Goal: Communication & Community: Share content

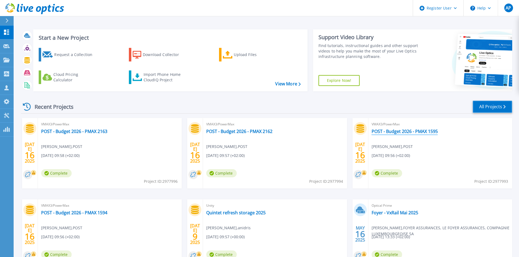
drag, startPoint x: 483, startPoint y: 108, endPoint x: 416, endPoint y: 130, distance: 70.3
click at [471, 108] on link "All Projects" at bounding box center [492, 107] width 39 height 12
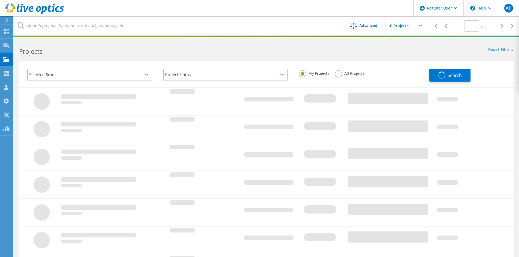
type input "1"
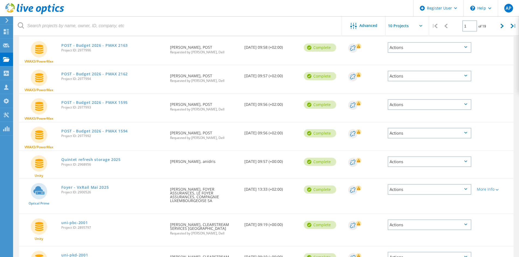
scroll to position [12, 0]
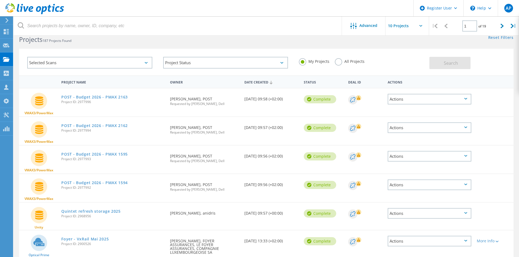
click at [130, 63] on div "Selected Scans" at bounding box center [89, 63] width 125 height 12
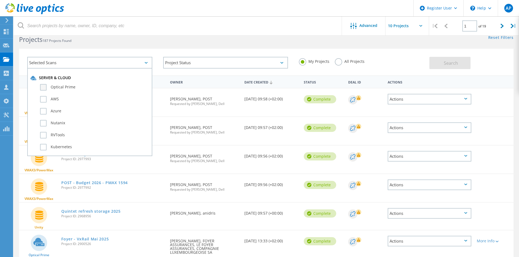
click at [55, 87] on label "Optical Prime" at bounding box center [94, 87] width 109 height 7
click at [0, 0] on input "Optical Prime" at bounding box center [0, 0] width 0 height 0
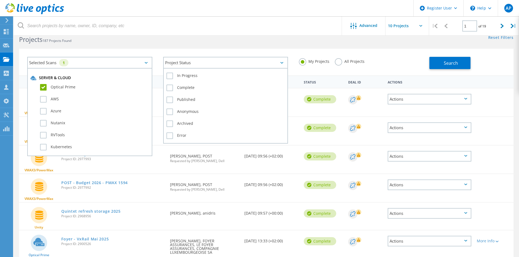
click at [262, 62] on div "Project Status" at bounding box center [225, 63] width 125 height 12
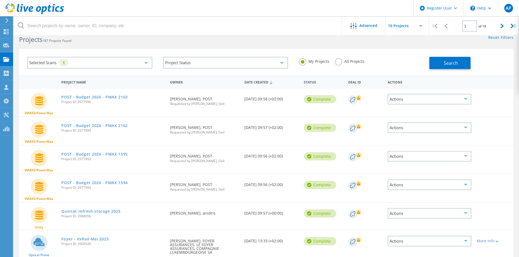
click at [286, 49] on div "Selected Scans 1 Project Status In Progress Complete Published Anonymous Archiv…" at bounding box center [266, 62] width 494 height 27
click at [337, 62] on label "All Projects" at bounding box center [350, 60] width 30 height 5
click at [0, 0] on input "All Projects" at bounding box center [0, 0] width 0 height 0
click at [443, 66] on button "Search" at bounding box center [449, 63] width 41 height 12
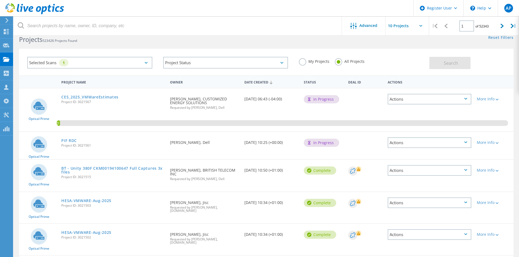
click at [299, 59] on label "My Projects" at bounding box center [314, 60] width 31 height 5
click at [0, 0] on input "My Projects" at bounding box center [0, 0] width 0 height 0
click at [303, 61] on label "My Projects" at bounding box center [314, 60] width 31 height 5
click at [0, 0] on input "My Projects" at bounding box center [0, 0] width 0 height 0
click at [404, 29] on input "text" at bounding box center [412, 25] width 54 height 19
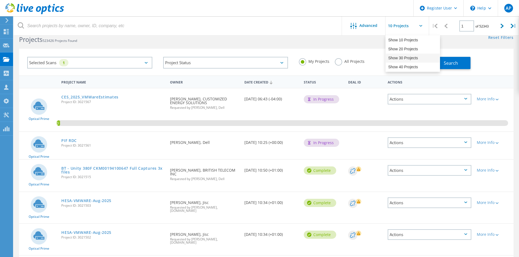
click at [409, 57] on div "Show 30 Projects" at bounding box center [413, 58] width 54 height 9
type input "Show 30 Projects"
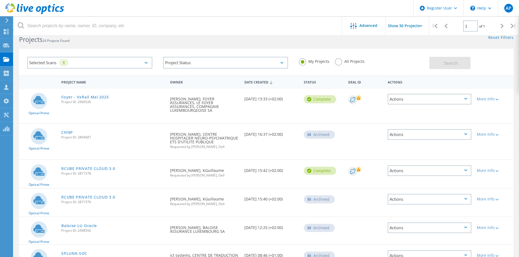
click at [435, 133] on div "Actions" at bounding box center [430, 134] width 84 height 11
click at [422, 130] on div "Share" at bounding box center [429, 134] width 83 height 8
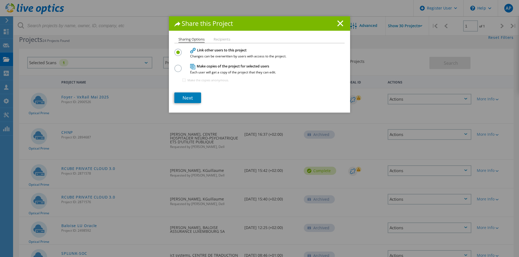
click at [227, 72] on span "Each user will get a copy of the project that they can edit." at bounding box center [258, 72] width 136 height 3
click at [174, 66] on label at bounding box center [179, 65] width 10 height 1
click at [0, 0] on input "radio" at bounding box center [0, 0] width 0 height 0
click at [218, 39] on li "Recipients" at bounding box center [222, 40] width 17 height 4
drag, startPoint x: 190, startPoint y: 98, endPoint x: 200, endPoint y: 101, distance: 9.9
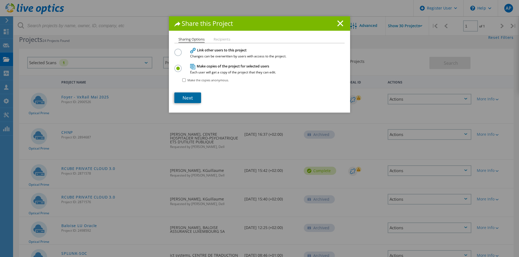
click at [190, 98] on link "Next" at bounding box center [187, 98] width 27 height 11
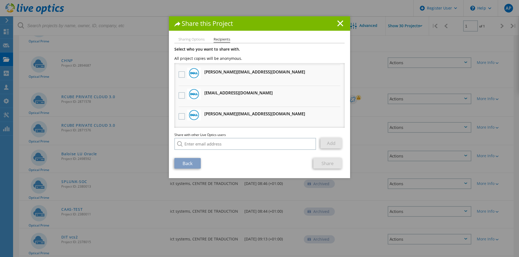
scroll to position [94, 0]
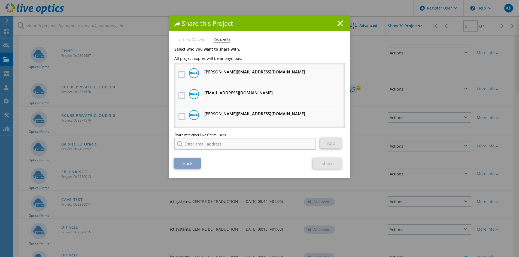
click at [198, 138] on div "Share with other Live Optics users Enter a single email address and click add. …" at bounding box center [259, 142] width 170 height 19
click at [198, 143] on input "search" at bounding box center [245, 144] width 142 height 12
paste input "Aymeric Carraro <carraro@anidris.lu>"
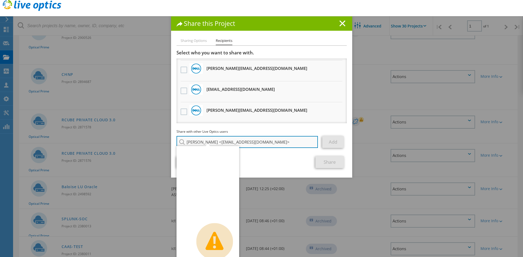
drag, startPoint x: 216, startPoint y: 145, endPoint x: 176, endPoint y: 145, distance: 39.2
click at [176, 145] on input "Aymeric Carraro <carraro@anidris.lu>" at bounding box center [247, 142] width 142 height 12
click at [264, 143] on input "Aymeric Carraro <carraro@anidris.lu>" at bounding box center [247, 142] width 142 height 12
drag, startPoint x: 264, startPoint y: 143, endPoint x: 348, endPoint y: 150, distance: 83.9
click at [216, 145] on input "Aymeric Carraro <carraro@anidris.lu>" at bounding box center [247, 142] width 142 height 12
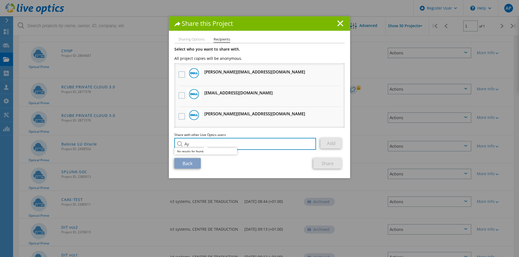
type input "A"
paste input "Aymeric Carraro <carraro@anidris.lu>"
type input "[EMAIL_ADDRESS][DOMAIN_NAME]"
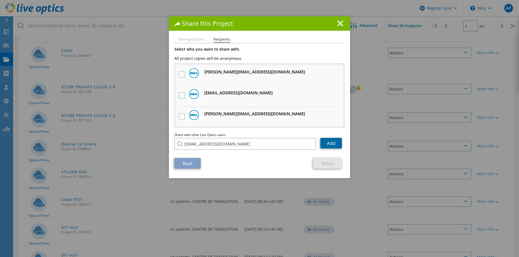
click at [330, 146] on link "Add" at bounding box center [331, 143] width 22 height 11
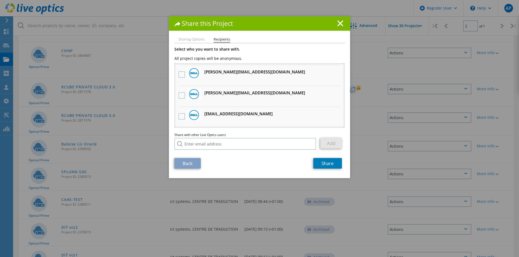
scroll to position [124, 0]
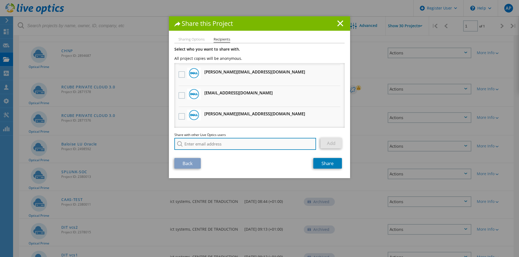
click at [218, 148] on input "search" at bounding box center [245, 144] width 142 height 12
paste input "Martial Hebert <hebert@anidris.lu>"
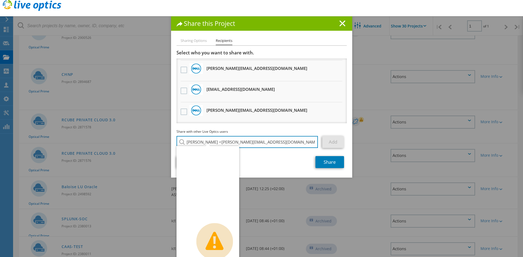
drag, startPoint x: 213, startPoint y: 142, endPoint x: 182, endPoint y: 141, distance: 31.3
click at [182, 142] on div "Martial Hebert <hebert@anidris.lu> Live Optics | Error The page you’re looking …" at bounding box center [247, 142] width 142 height 12
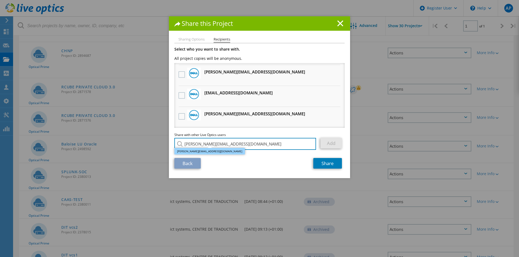
type input "[PERSON_NAME][EMAIL_ADDRESS][DOMAIN_NAME]"
click at [191, 152] on li "[PERSON_NAME][EMAIL_ADDRESS][DOMAIN_NAME]" at bounding box center [209, 151] width 71 height 7
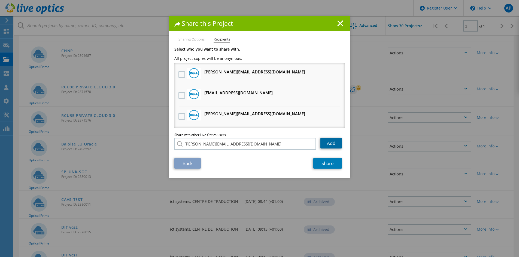
click at [327, 144] on link "Add" at bounding box center [331, 143] width 22 height 11
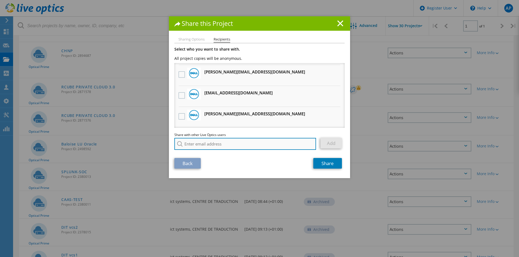
click at [192, 144] on input "search" at bounding box center [245, 144] width 142 height 12
paste input "Eric Gillard <gillard@anidris.lu>"
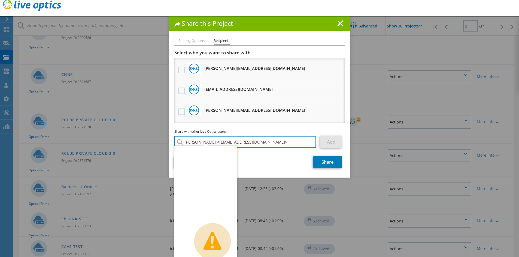
type input "Eric Gillard <gillard@anidris.lu>"
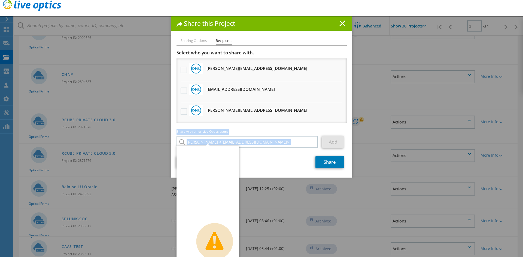
drag, startPoint x: 205, startPoint y: 144, endPoint x: 199, endPoint y: 147, distance: 7.1
click at [168, 144] on div "Share this Project Sharing Options Recipients Link other users to this project …" at bounding box center [261, 128] width 523 height 225
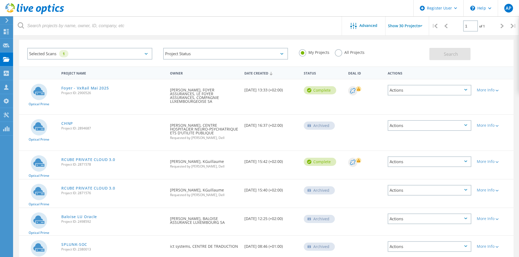
scroll to position [12, 0]
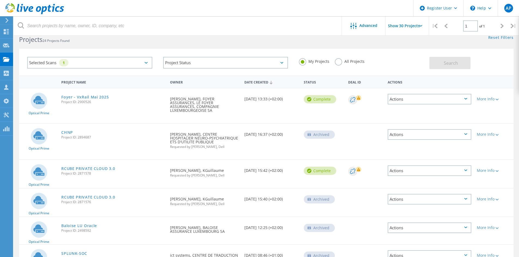
click at [464, 129] on div "Actions" at bounding box center [430, 134] width 84 height 11
click at [411, 130] on div "Share" at bounding box center [429, 134] width 83 height 8
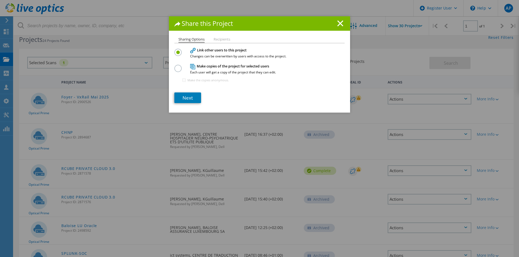
click at [174, 66] on label at bounding box center [179, 65] width 10 height 1
click at [0, 0] on input "radio" at bounding box center [0, 0] width 0 height 0
click at [180, 98] on link "Next" at bounding box center [187, 98] width 27 height 11
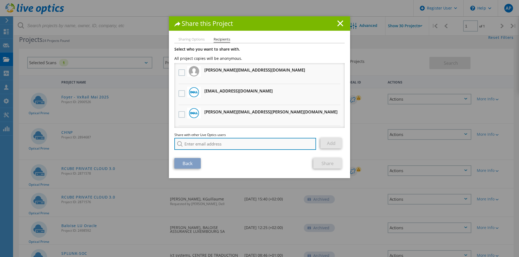
click at [190, 144] on input "search" at bounding box center [245, 144] width 142 height 12
paste input "Eric Gillard <gillard@anidris.lu>"
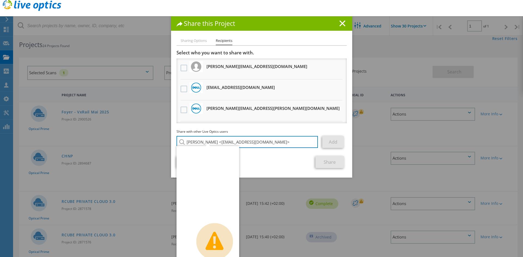
drag, startPoint x: 208, startPoint y: 142, endPoint x: 168, endPoint y: 133, distance: 40.5
click at [176, 142] on input "Eric Gillard <gillard@anidris.lu>" at bounding box center [247, 142] width 142 height 12
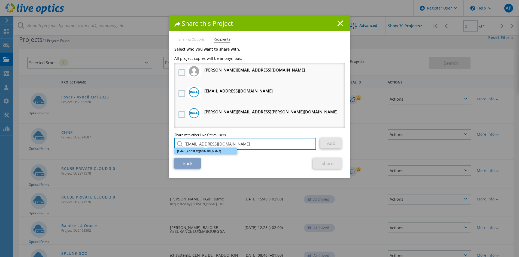
type input "[EMAIL_ADDRESS][DOMAIN_NAME]"
click at [203, 151] on li "[EMAIL_ADDRESS][DOMAIN_NAME]" at bounding box center [205, 151] width 63 height 7
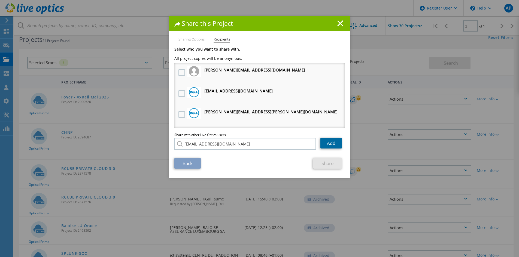
click at [328, 144] on link "Add" at bounding box center [331, 143] width 22 height 11
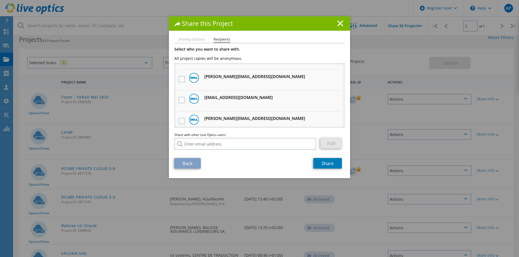
scroll to position [124, 0]
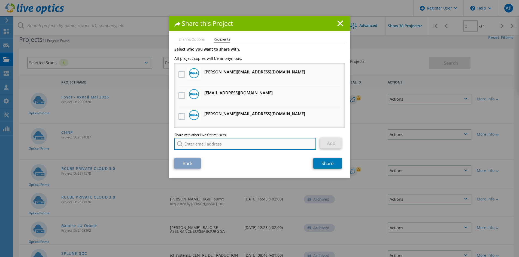
click at [191, 145] on input "search" at bounding box center [245, 144] width 142 height 12
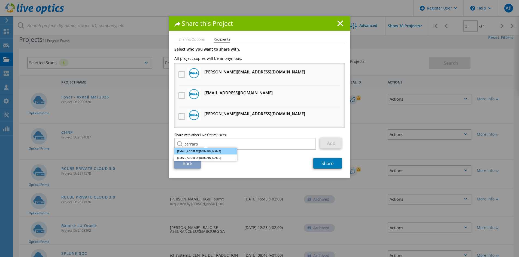
click at [196, 152] on li "[EMAIL_ADDRESS][DOMAIN_NAME]" at bounding box center [205, 151] width 63 height 7
type input "[EMAIL_ADDRESS][DOMAIN_NAME]"
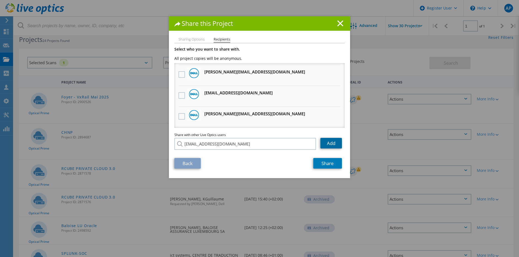
click at [331, 144] on link "Add" at bounding box center [331, 143] width 22 height 11
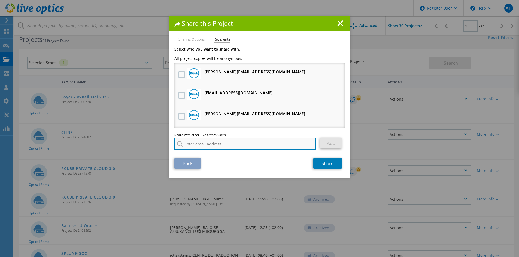
click at [248, 146] on input "search" at bounding box center [245, 144] width 142 height 12
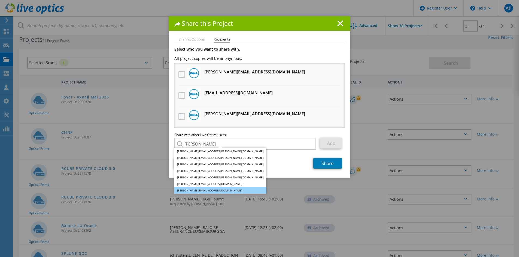
click at [200, 189] on li "[PERSON_NAME][EMAIL_ADDRESS][DOMAIN_NAME]" at bounding box center [220, 190] width 92 height 7
type input "[PERSON_NAME][EMAIL_ADDRESS][DOMAIN_NAME]"
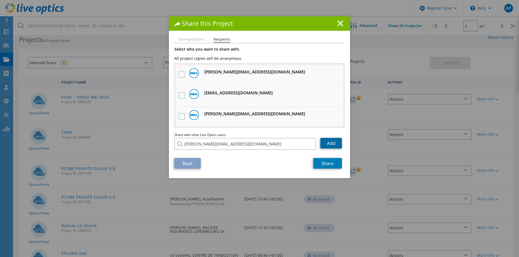
click at [330, 143] on link "Add" at bounding box center [331, 143] width 22 height 11
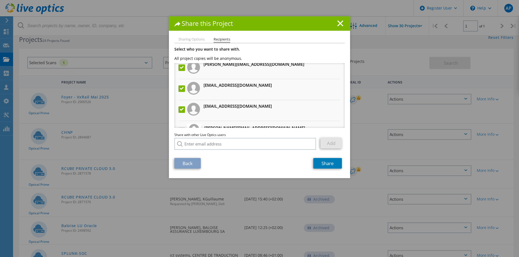
scroll to position [0, 0]
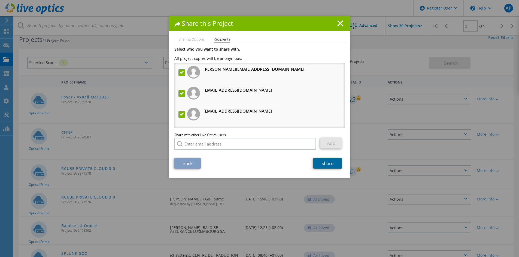
click at [325, 164] on link "Share" at bounding box center [327, 163] width 29 height 11
click at [242, 161] on div "Back Share" at bounding box center [259, 163] width 170 height 11
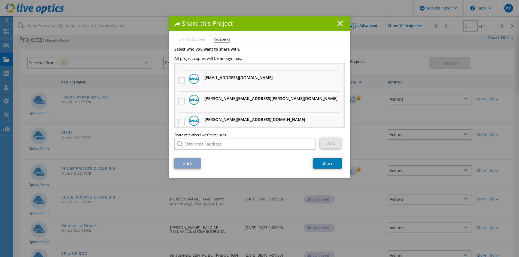
scroll to position [82, 0]
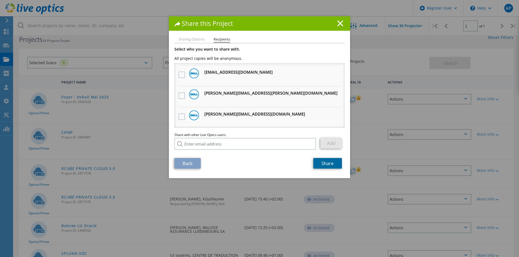
click at [320, 163] on link "Share" at bounding box center [327, 163] width 29 height 11
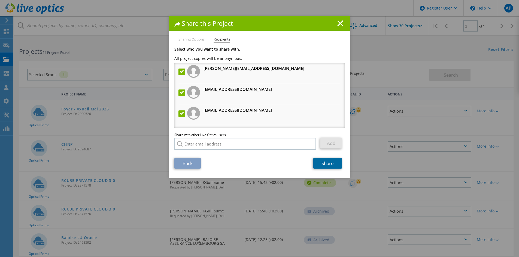
scroll to position [0, 0]
click at [191, 40] on li "Sharing Options" at bounding box center [191, 40] width 26 height 4
click at [225, 41] on li "Recipients" at bounding box center [222, 40] width 17 height 5
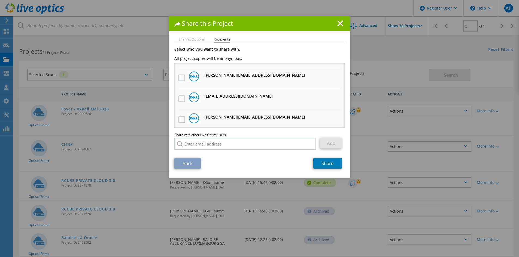
scroll to position [166, 0]
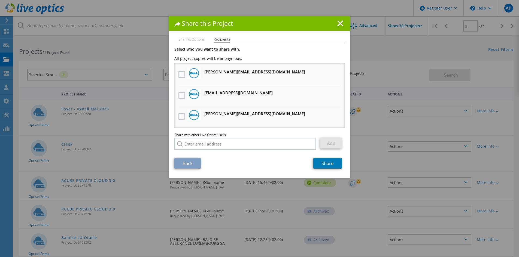
click at [235, 169] on div "Back Share" at bounding box center [259, 163] width 170 height 11
click at [315, 163] on link "Share" at bounding box center [327, 163] width 29 height 11
click at [337, 23] on icon at bounding box center [340, 23] width 6 height 6
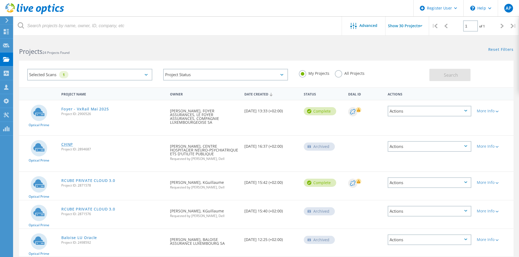
click at [67, 143] on link "CHNP" at bounding box center [67, 145] width 12 height 4
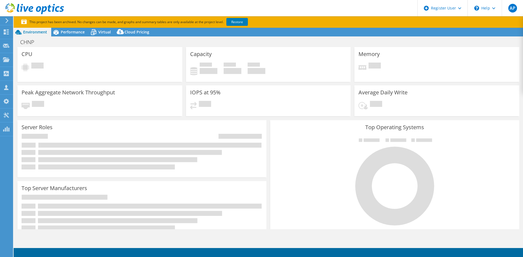
select select "EUFrankfurt"
select select "EUR"
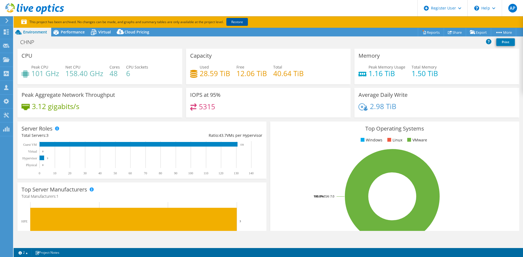
click at [235, 22] on link "Restore" at bounding box center [237, 22] width 22 height 8
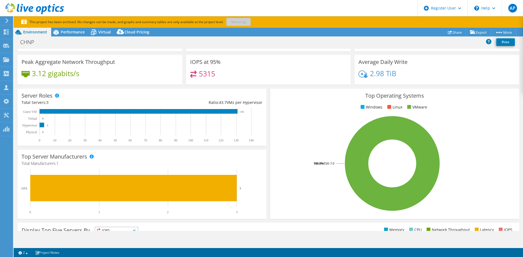
scroll to position [26, 0]
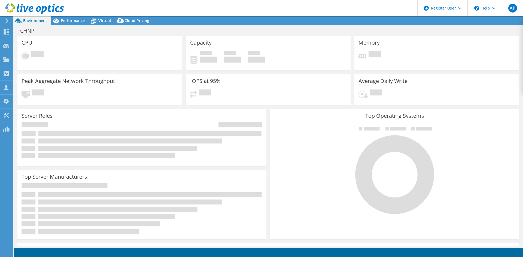
select select "EUFrankfurt"
select select "USD"
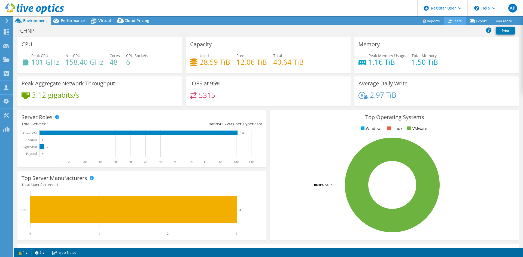
click at [452, 22] on link "Share" at bounding box center [455, 21] width 22 height 8
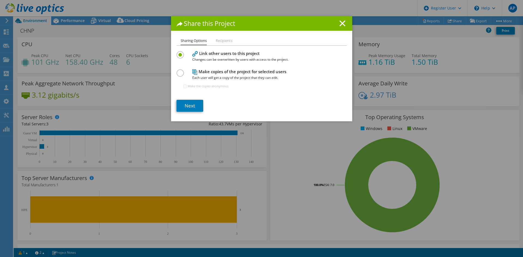
click at [254, 73] on h4 "Make copies of the project for selected users Each user will get a copy of the …" at bounding box center [260, 75] width 136 height 12
click at [177, 71] on label at bounding box center [181, 69] width 10 height 1
click at [0, 0] on input "radio" at bounding box center [0, 0] width 0 height 0
click at [217, 39] on li "Recipients" at bounding box center [224, 41] width 17 height 7
click at [220, 42] on li "Recipients" at bounding box center [224, 41] width 17 height 7
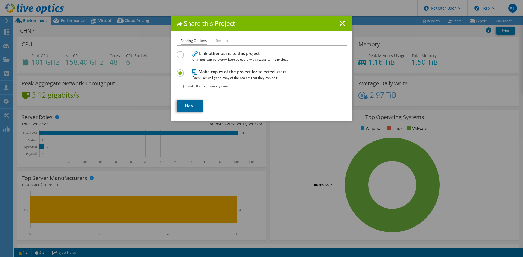
click at [194, 106] on link "Next" at bounding box center [189, 106] width 27 height 12
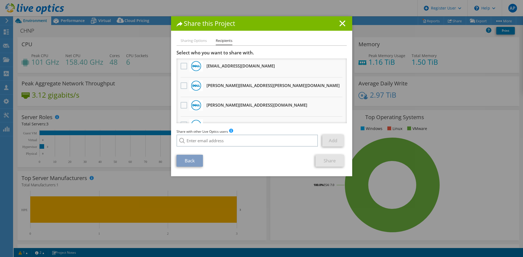
scroll to position [92, 0]
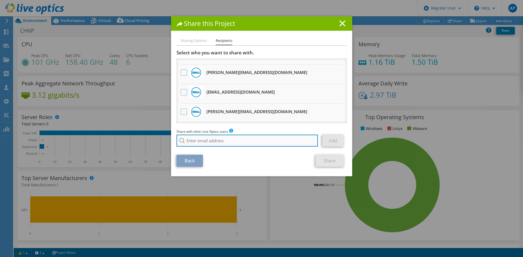
click at [221, 141] on input "search" at bounding box center [247, 141] width 142 height 12
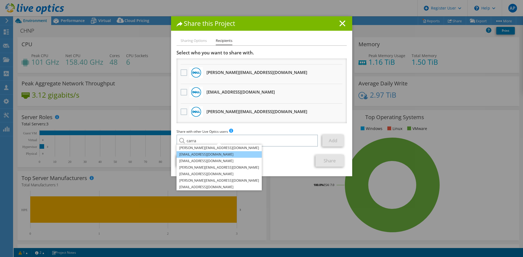
click at [198, 154] on li "[EMAIL_ADDRESS][DOMAIN_NAME]" at bounding box center [218, 154] width 85 height 7
type input "[EMAIL_ADDRESS][DOMAIN_NAME]"
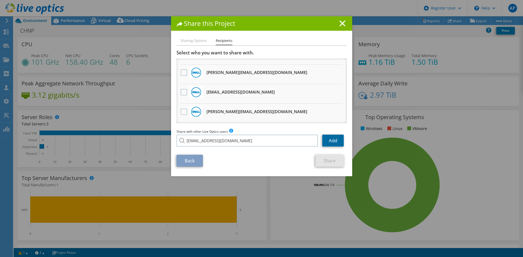
drag, startPoint x: 326, startPoint y: 141, endPoint x: 273, endPoint y: 150, distance: 53.9
click at [326, 141] on link "Add" at bounding box center [333, 141] width 22 height 12
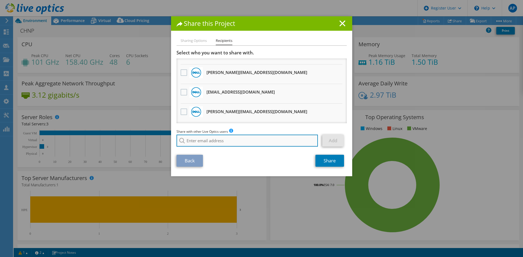
click at [235, 143] on input "search" at bounding box center [247, 141] width 142 height 12
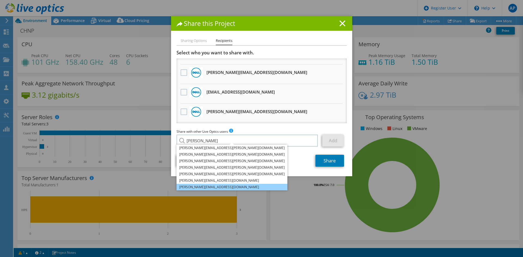
click at [204, 185] on li "[PERSON_NAME][EMAIL_ADDRESS][DOMAIN_NAME]" at bounding box center [231, 187] width 111 height 7
type input "[PERSON_NAME][EMAIL_ADDRESS][DOMAIN_NAME]"
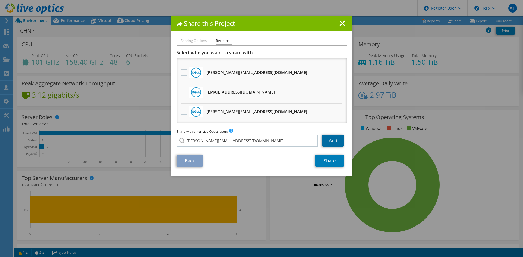
click at [327, 141] on link "Add" at bounding box center [333, 141] width 22 height 12
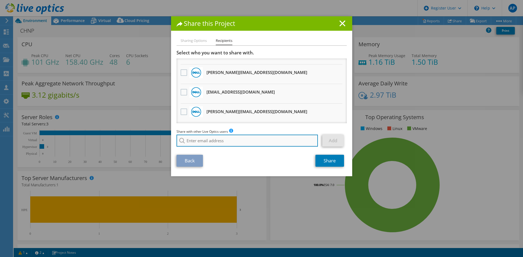
click at [241, 141] on input "search" at bounding box center [247, 141] width 142 height 12
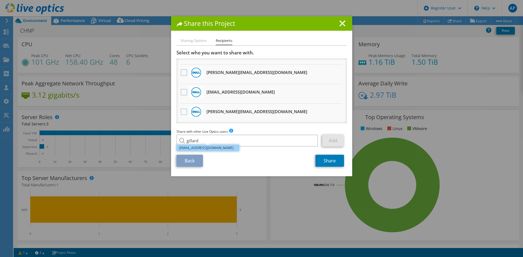
click at [204, 146] on li "[EMAIL_ADDRESS][DOMAIN_NAME]" at bounding box center [207, 148] width 63 height 7
type input "[EMAIL_ADDRESS][DOMAIN_NAME]"
click at [329, 142] on link "Add" at bounding box center [333, 141] width 22 height 12
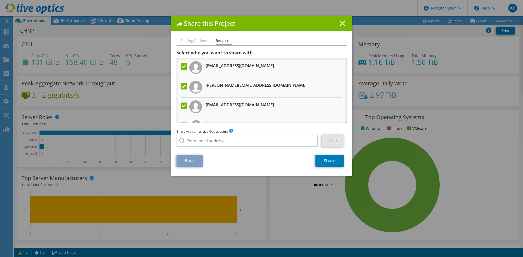
scroll to position [151, 0]
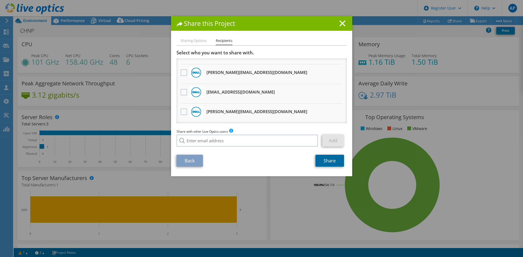
click at [328, 164] on link "Share" at bounding box center [329, 161] width 29 height 12
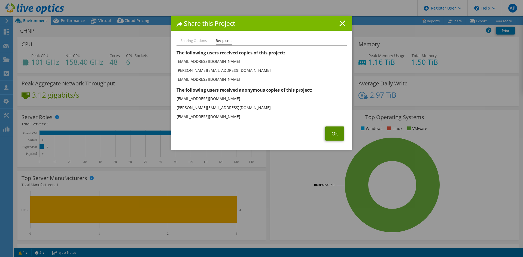
click at [336, 134] on link "Ok" at bounding box center [334, 134] width 19 height 14
